Goal: Find contact information: Find contact information

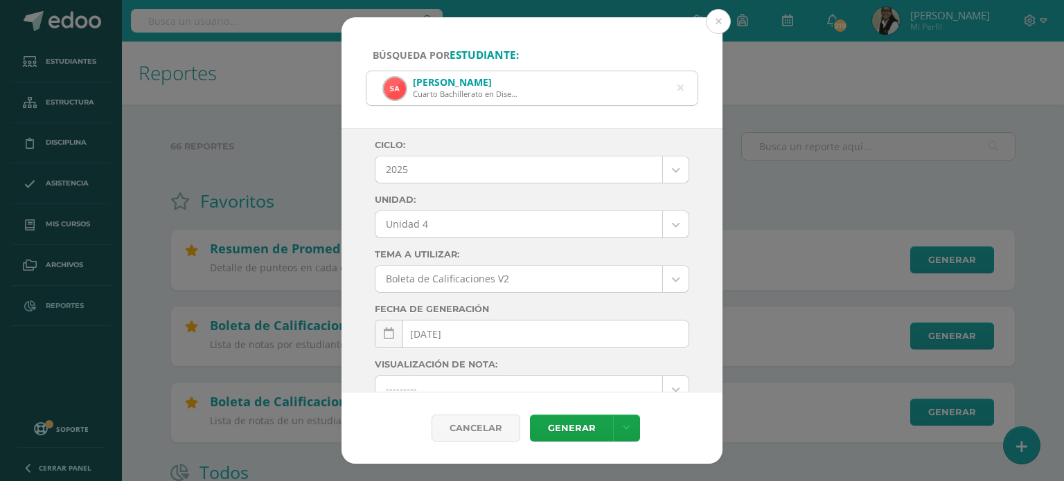
select select "Unidad 4"
click at [720, 21] on button at bounding box center [718, 21] width 25 height 25
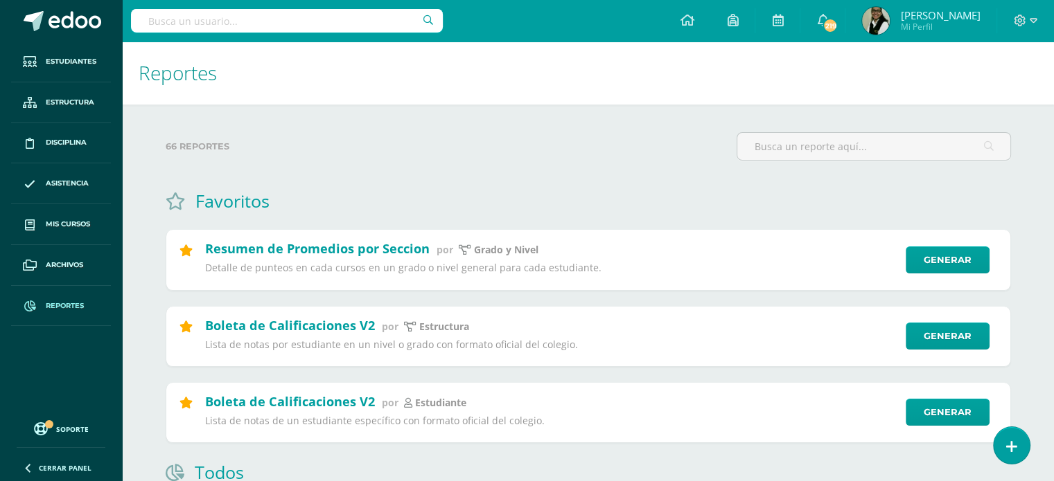
click at [157, 21] on input "text" at bounding box center [287, 21] width 312 height 24
type input "camila bracamonter"
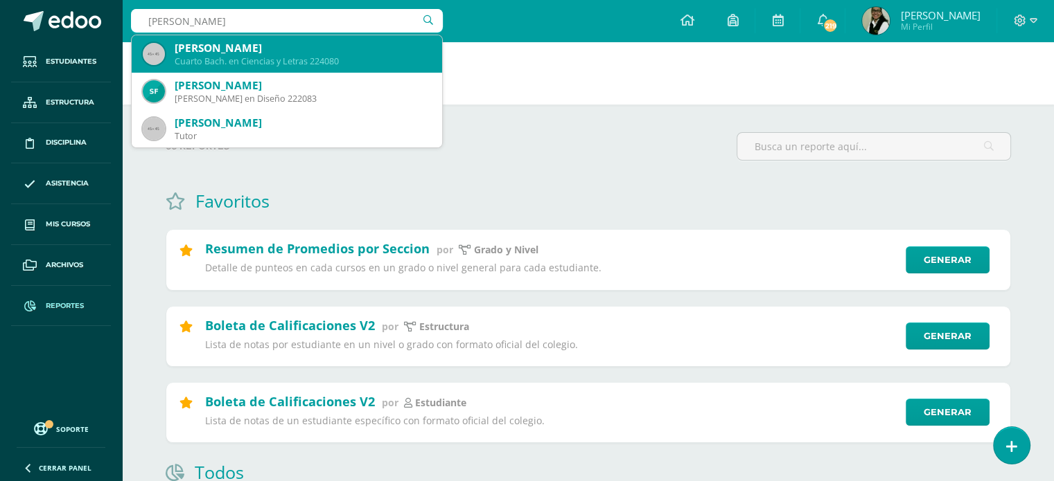
click at [171, 57] on div "Adriana Camila Bracamonte Granados Cuarto Bach. en Ciencias y Letras 224080" at bounding box center [287, 53] width 288 height 37
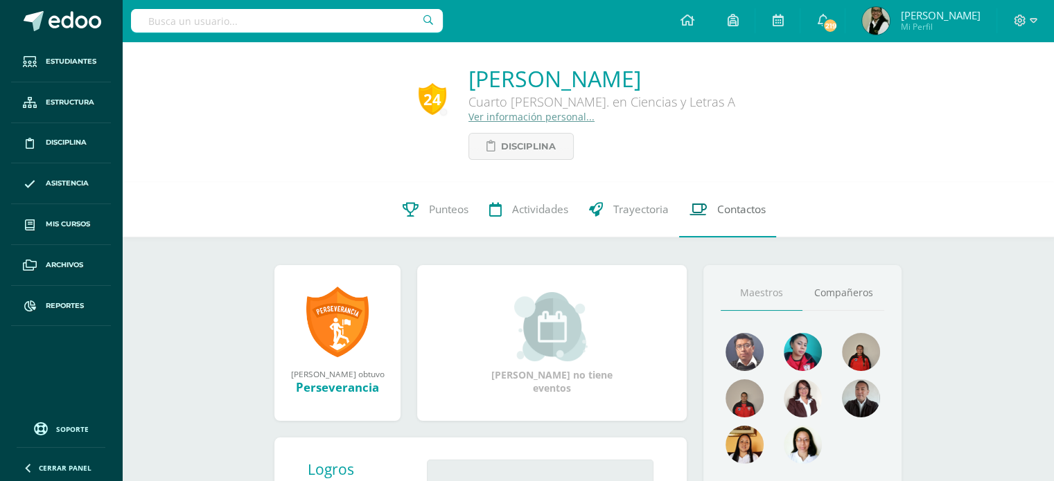
click at [750, 215] on span "Contactos" at bounding box center [741, 209] width 48 height 15
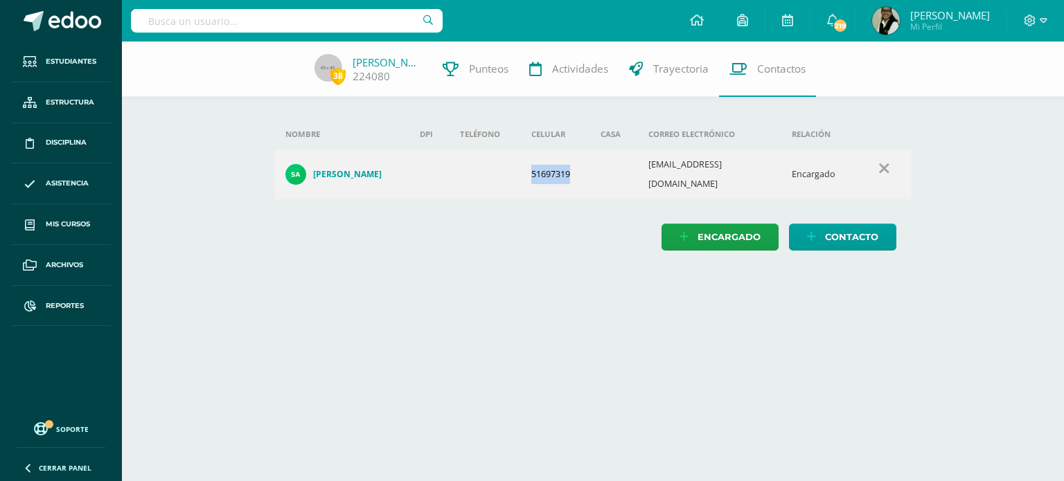
drag, startPoint x: 495, startPoint y: 163, endPoint x: 579, endPoint y: 170, distance: 84.8
click at [579, 170] on tr "Sara Granados 51697319 toledosarita1986@gmail.com Encargado" at bounding box center [593, 175] width 638 height 50
copy tr "51697319"
click at [400, 15] on input "text" at bounding box center [287, 21] width 312 height 24
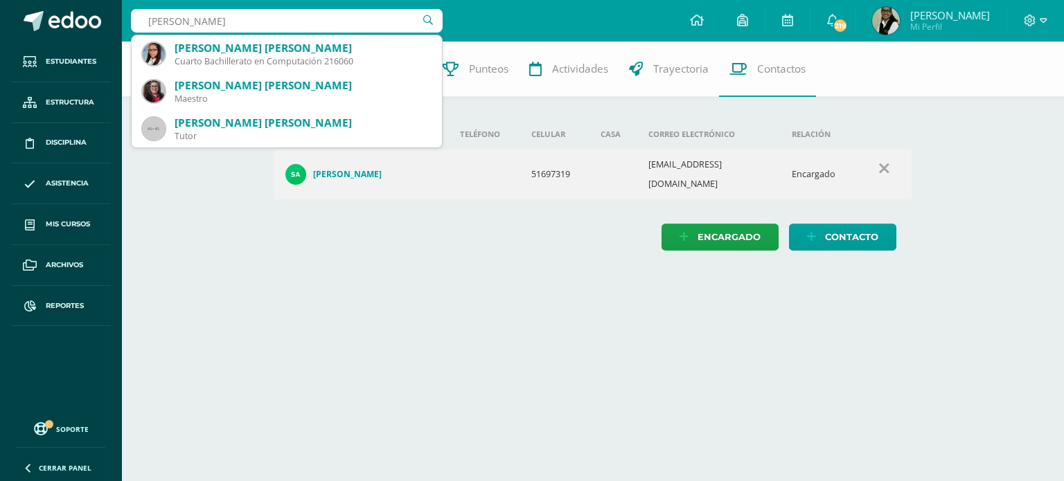
type input "katherine vásquez"
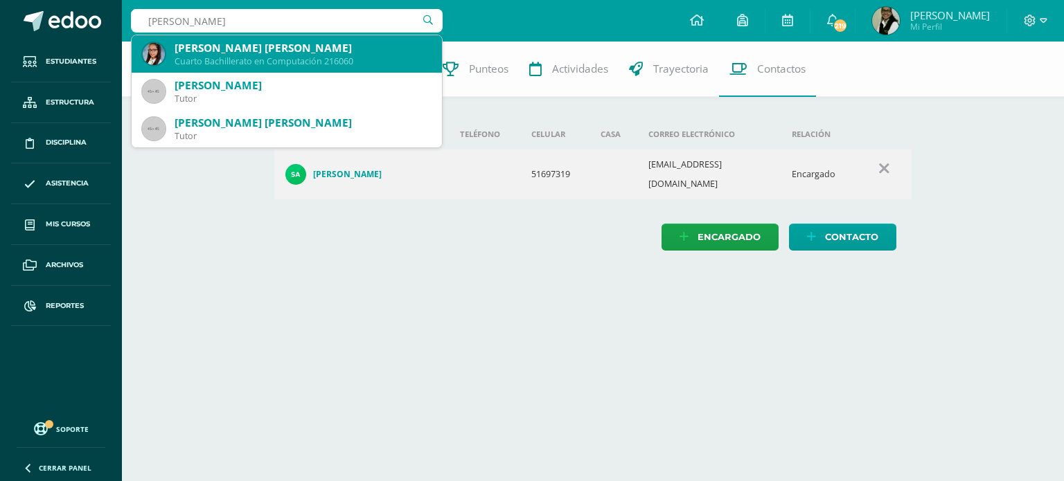
click at [336, 49] on div "Katherine Marian Vásquez Siliezar" at bounding box center [303, 48] width 256 height 15
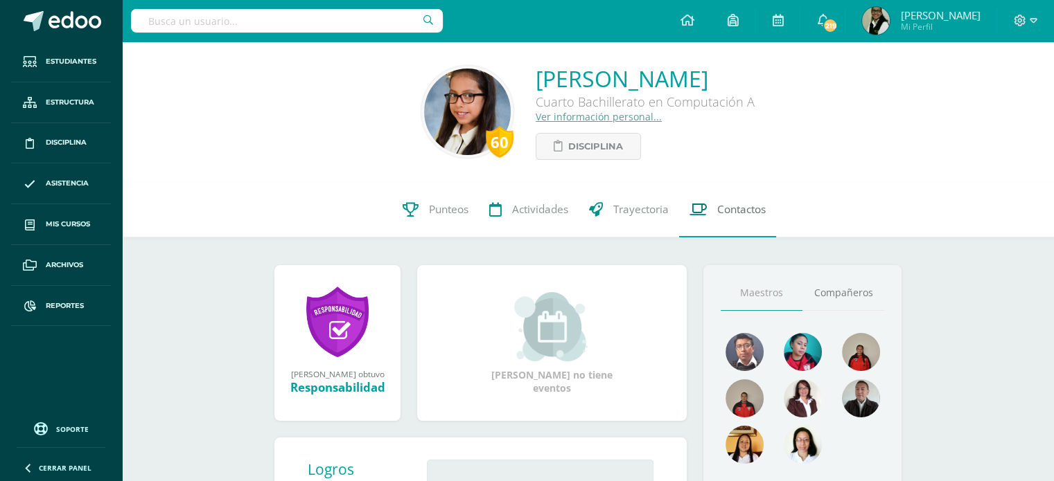
click at [725, 210] on span "Contactos" at bounding box center [741, 209] width 48 height 15
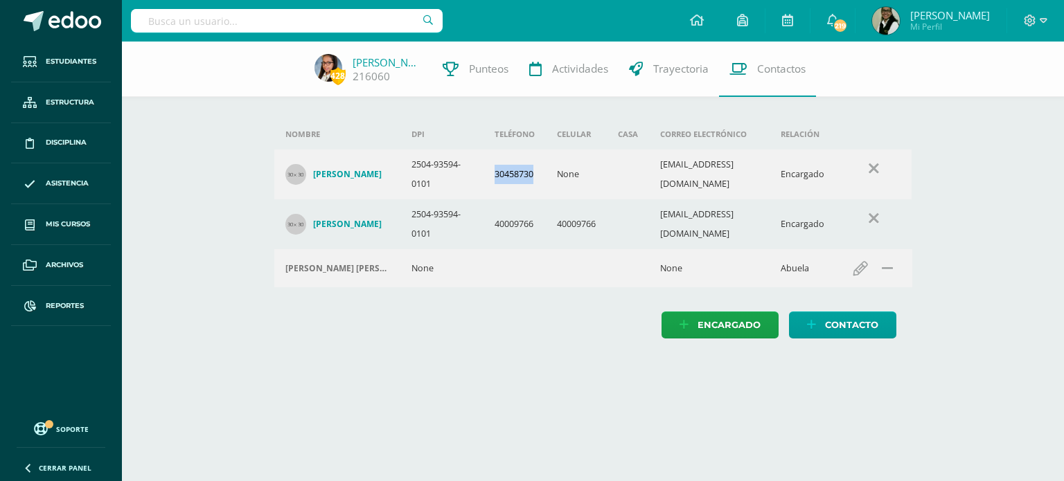
drag, startPoint x: 486, startPoint y: 172, endPoint x: 531, endPoint y: 166, distance: 45.5
click at [531, 166] on td "30458730" at bounding box center [515, 175] width 62 height 50
copy td "30458730"
click at [382, 17] on input "text" at bounding box center [287, 21] width 312 height 24
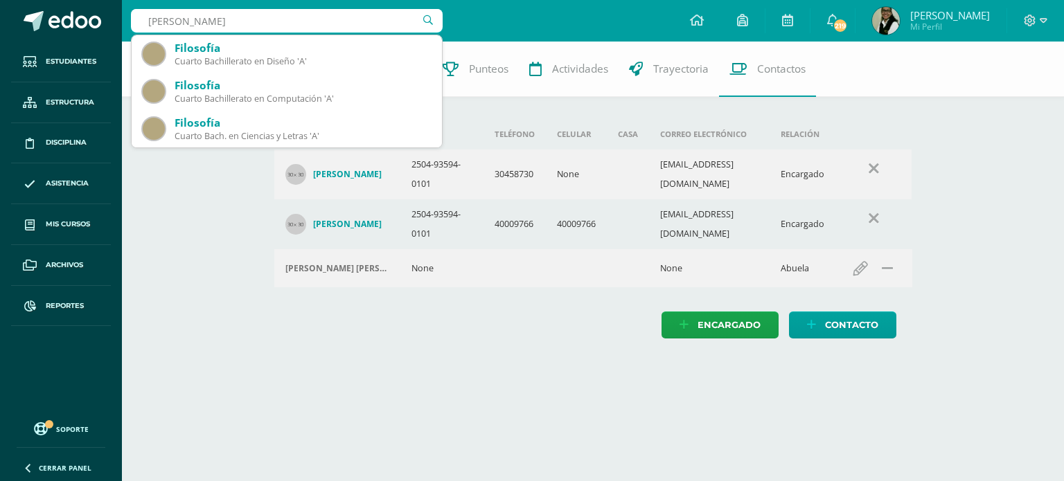
type input "[PERSON_NAME]"
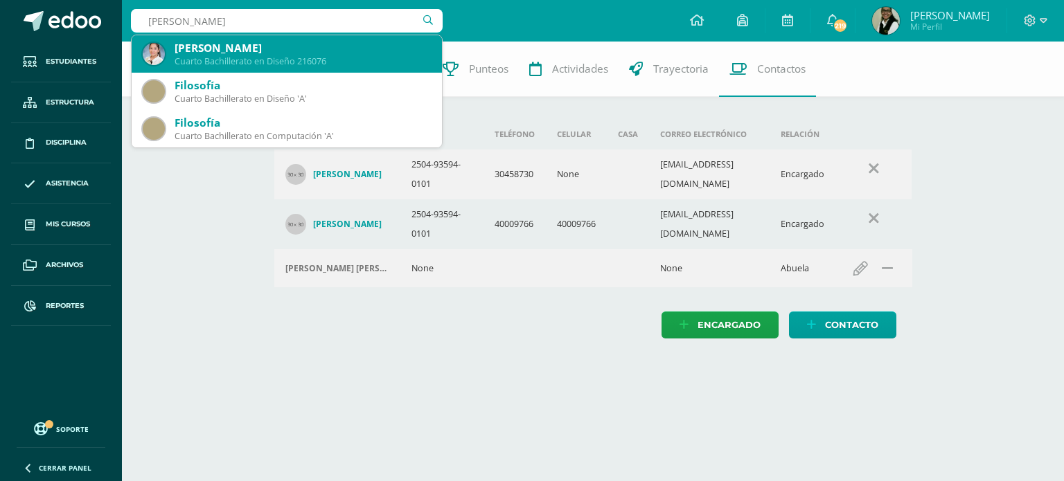
click at [321, 48] on div "[PERSON_NAME]" at bounding box center [303, 48] width 256 height 15
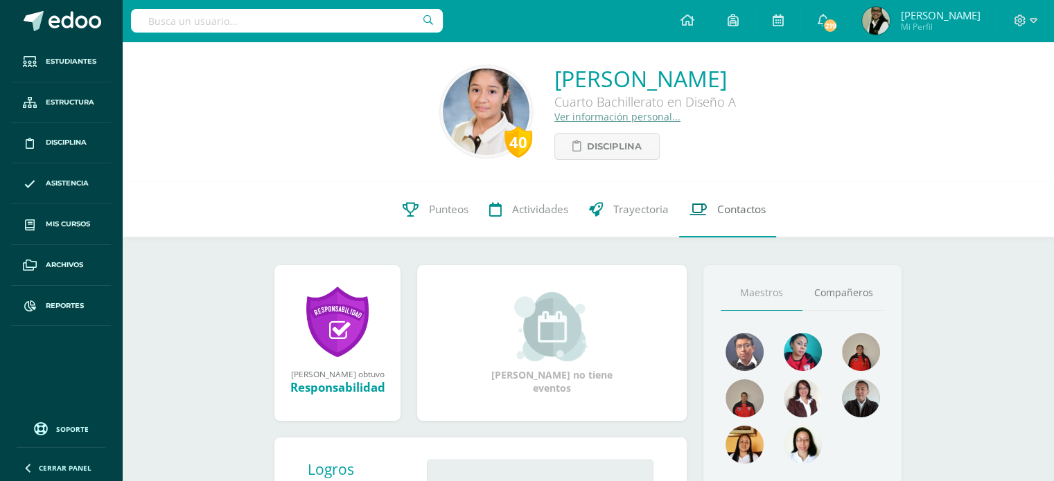
click at [735, 214] on span "Contactos" at bounding box center [741, 209] width 48 height 15
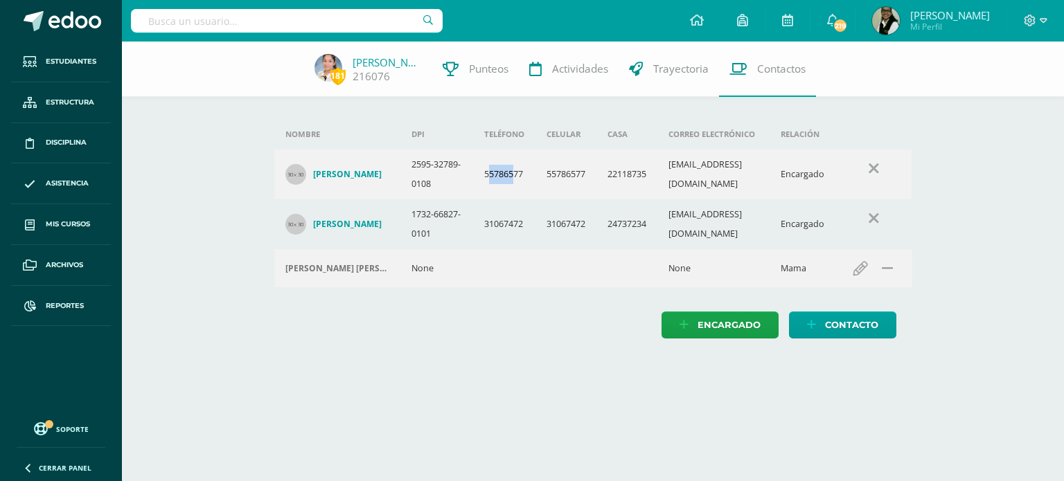
drag, startPoint x: 474, startPoint y: 184, endPoint x: 503, endPoint y: 183, distance: 29.1
click at [503, 183] on td "55786577" at bounding box center [504, 175] width 62 height 50
click at [473, 188] on td "55786577" at bounding box center [504, 175] width 62 height 50
drag, startPoint x: 468, startPoint y: 184, endPoint x: 519, endPoint y: 184, distance: 50.6
click at [519, 184] on td "55786577" at bounding box center [504, 175] width 62 height 50
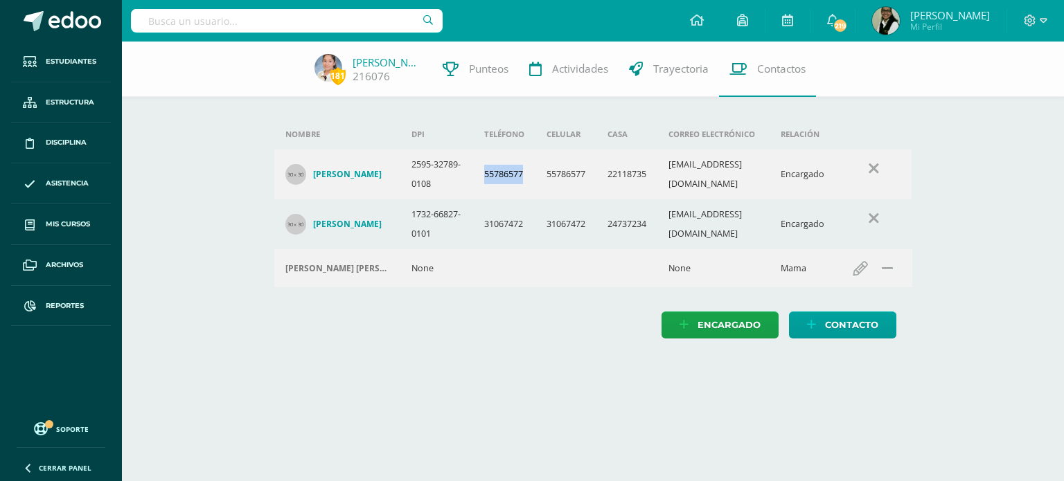
copy td "55786577"
click at [359, 12] on input "text" at bounding box center [287, 21] width 312 height 24
type input "[PERSON_NAME]"
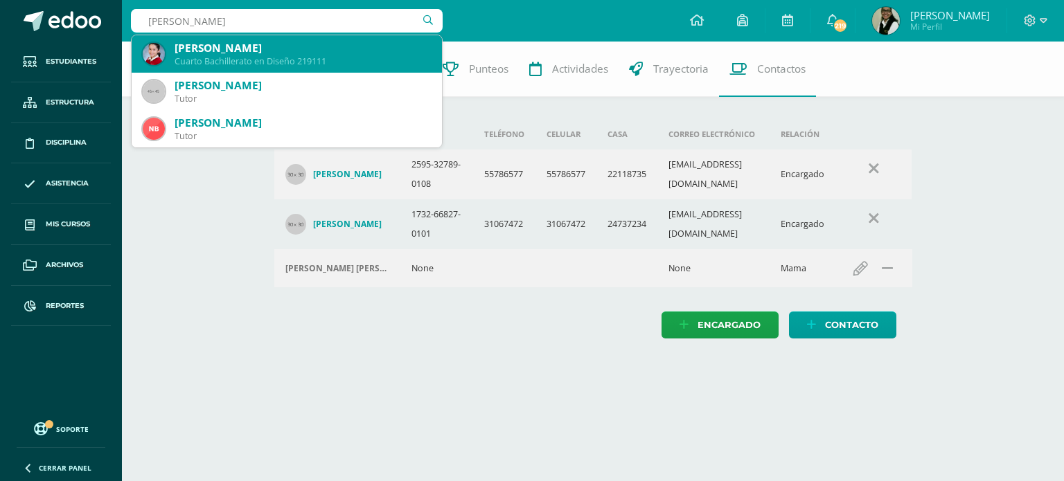
click at [328, 46] on div "[PERSON_NAME]" at bounding box center [303, 48] width 256 height 15
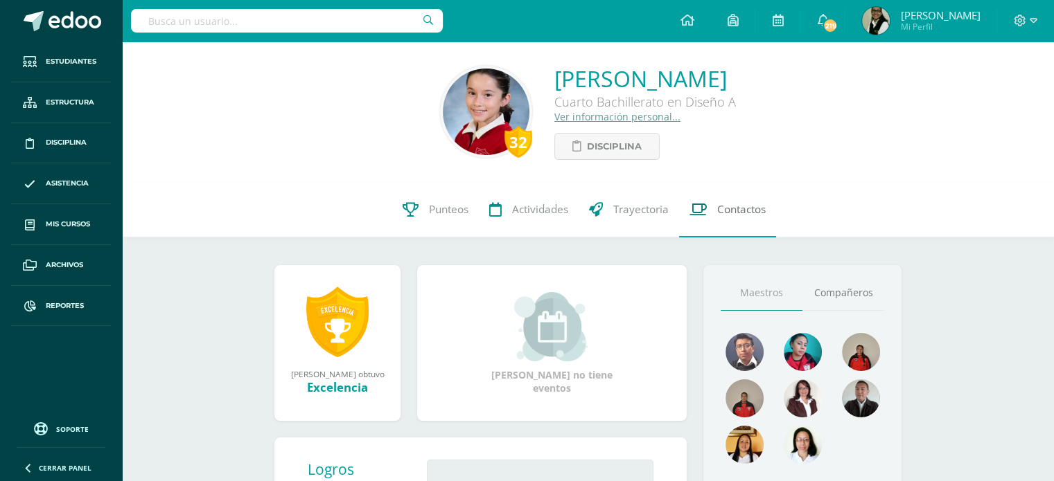
click at [735, 211] on span "Contactos" at bounding box center [741, 209] width 48 height 15
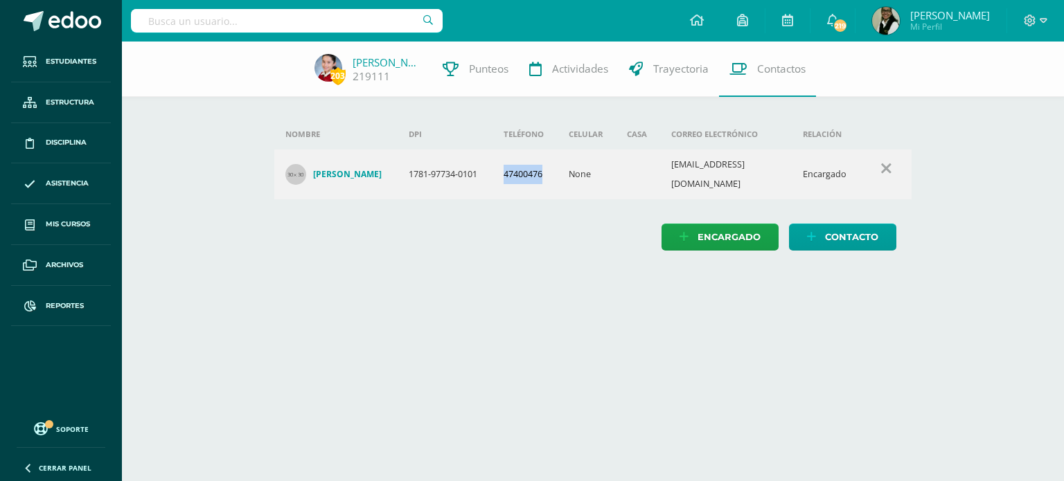
drag, startPoint x: 506, startPoint y: 168, endPoint x: 549, endPoint y: 168, distance: 43.0
click at [549, 168] on td "47400476" at bounding box center [525, 175] width 65 height 50
copy td "47400476"
